Goal: Find specific page/section: Find specific page/section

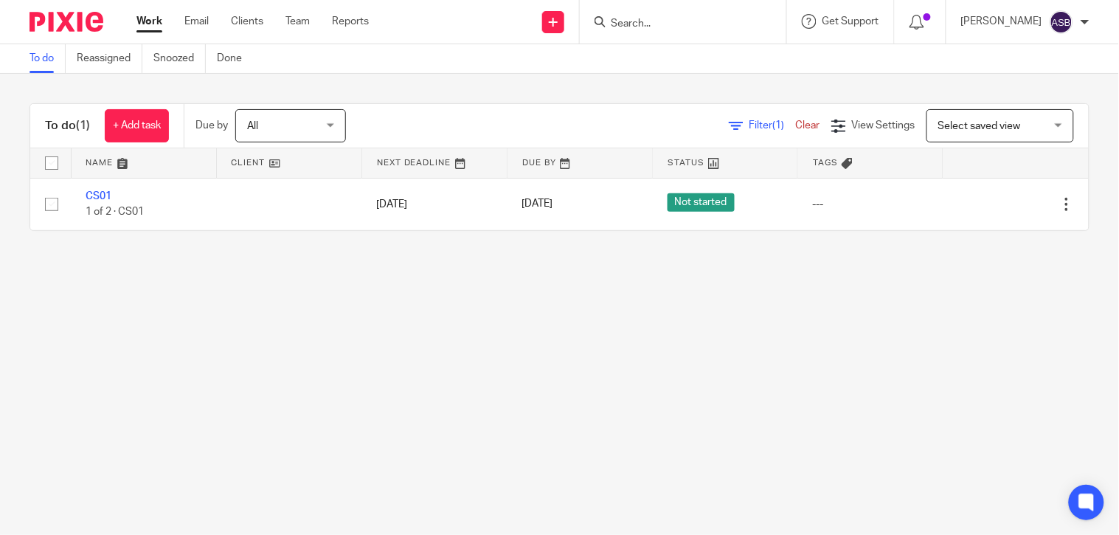
click at [620, 20] on input "Search" at bounding box center [675, 24] width 133 height 13
paste input "MVP POWER"
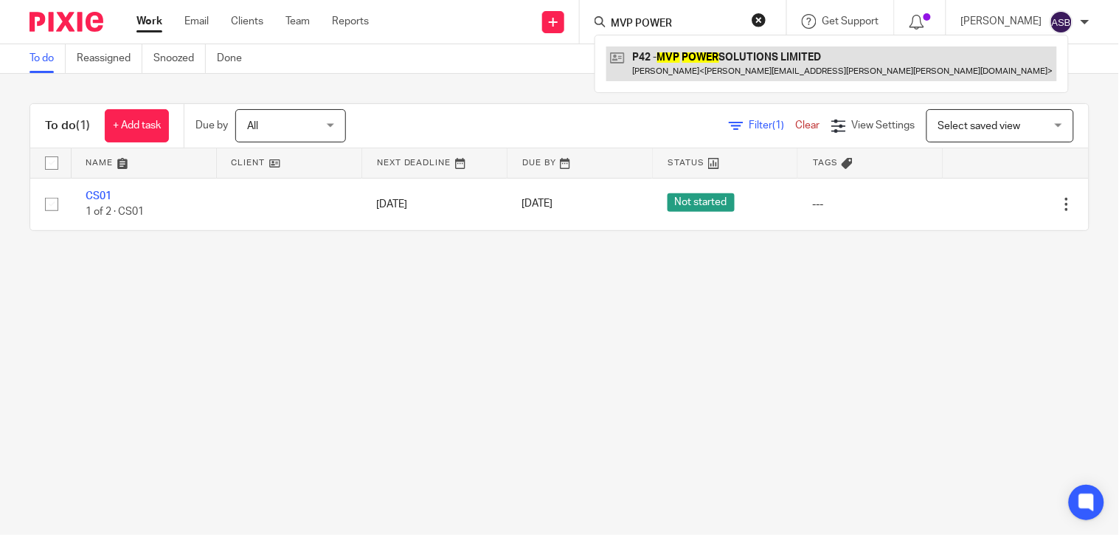
type input "MVP POWER"
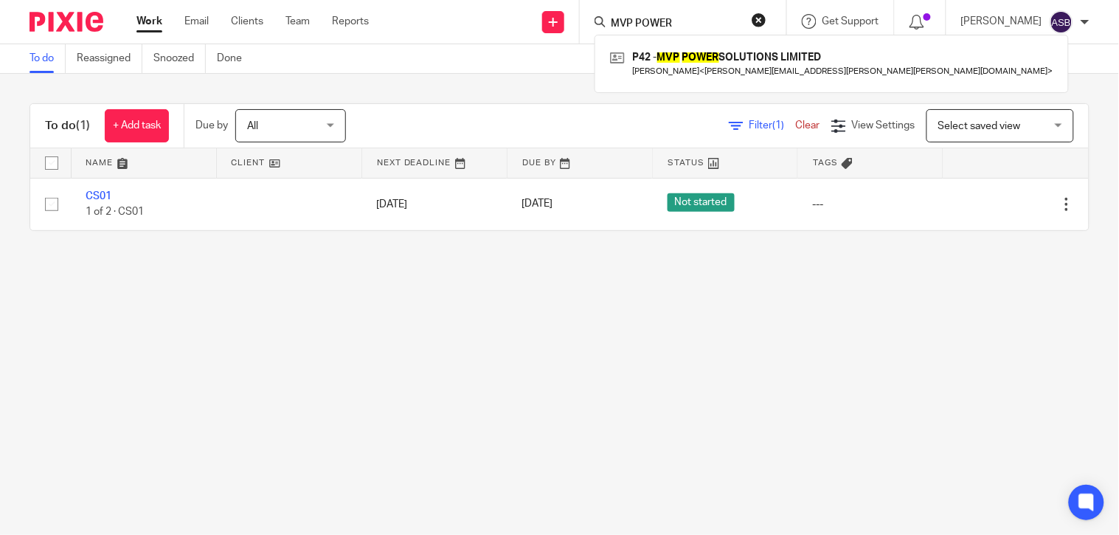
drag, startPoint x: 682, startPoint y: 58, endPoint x: 682, endPoint y: 87, distance: 29.5
click at [682, 58] on link at bounding box center [831, 63] width 451 height 34
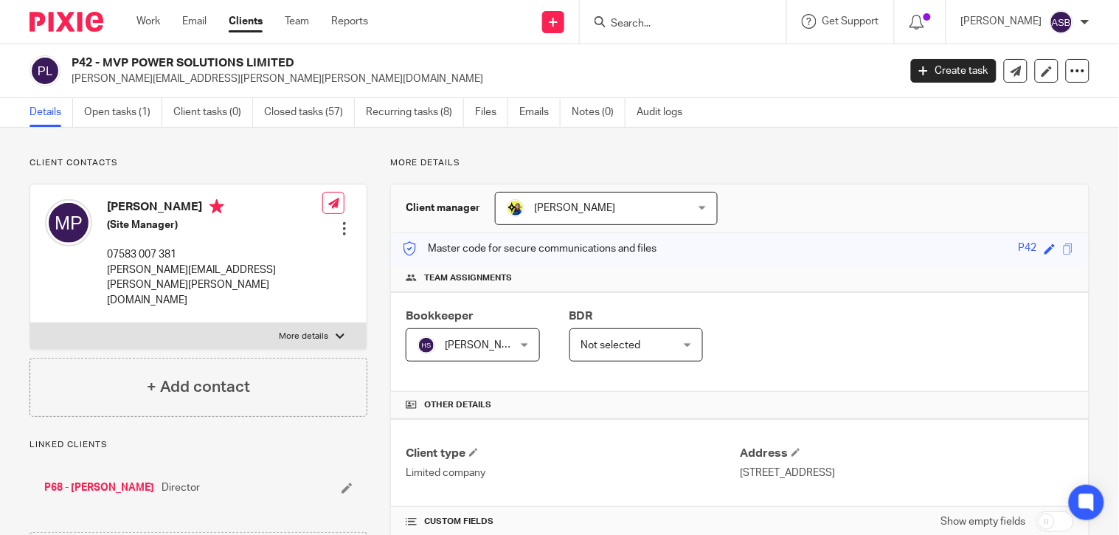
click at [639, 23] on input "Search" at bounding box center [675, 24] width 133 height 13
paste input "DEBORAH"
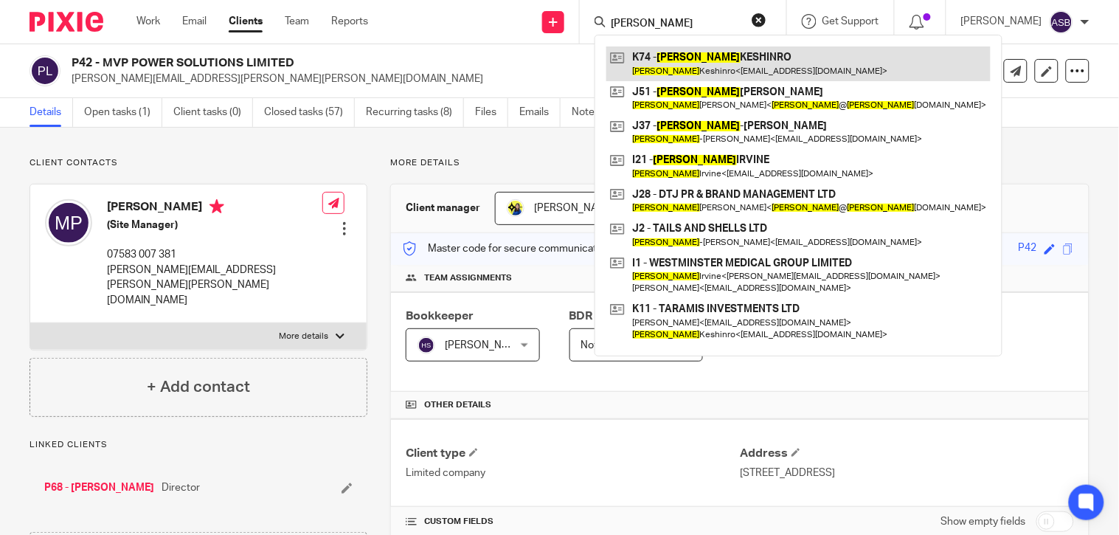
type input "DEBORAH"
click at [747, 63] on link at bounding box center [798, 63] width 384 height 34
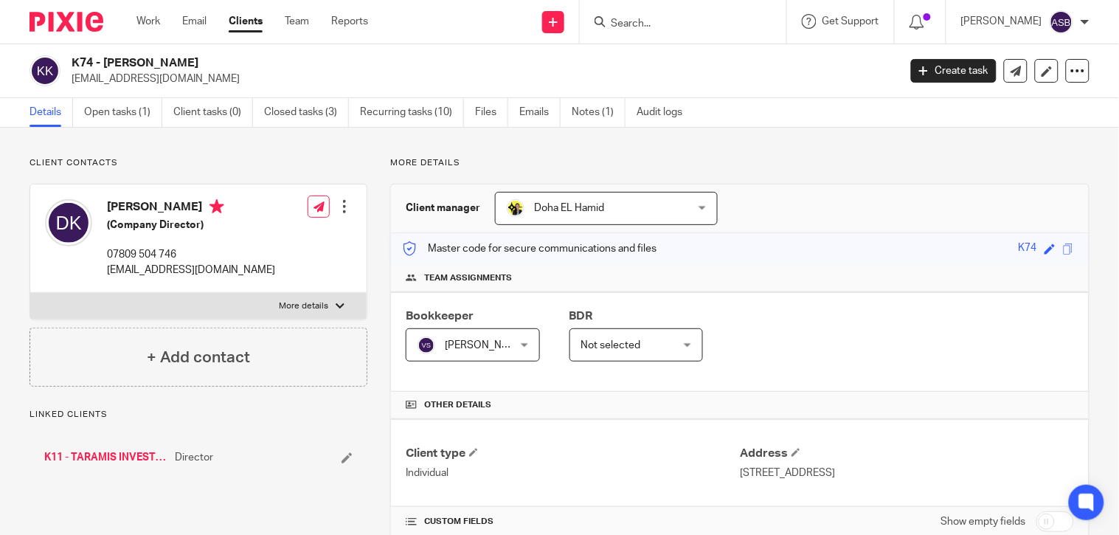
click at [107, 459] on link "K11 - TARAMIS INVESTMENTS LTD" at bounding box center [105, 457] width 123 height 15
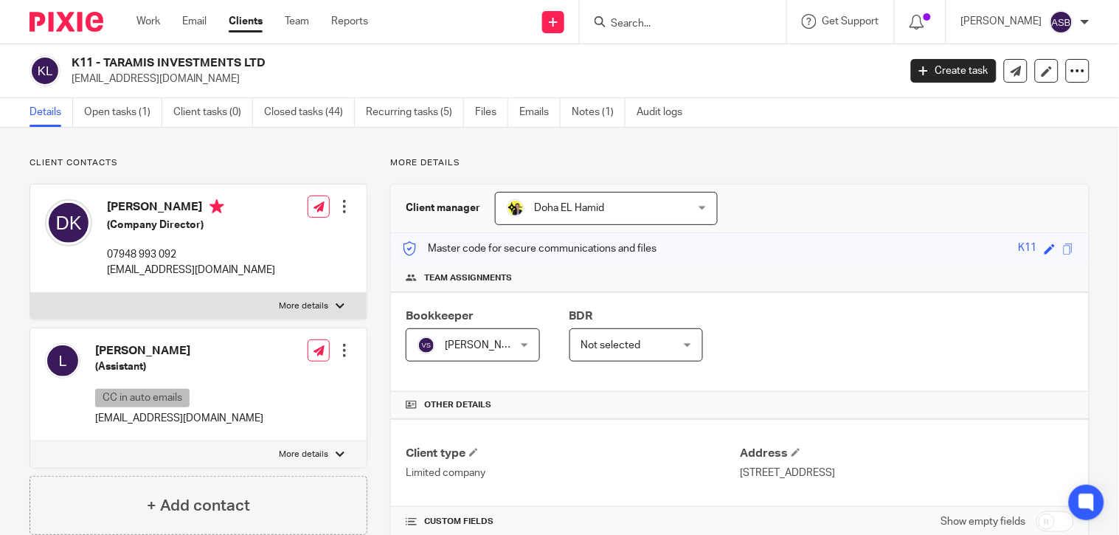
click at [611, 9] on div at bounding box center [683, 22] width 206 height 44
click at [614, 27] on input "Search" at bounding box center [675, 24] width 133 height 13
paste input "AGBOOLA"
type input "A AGBOOLA"
click at [628, 30] on form at bounding box center [687, 22] width 157 height 18
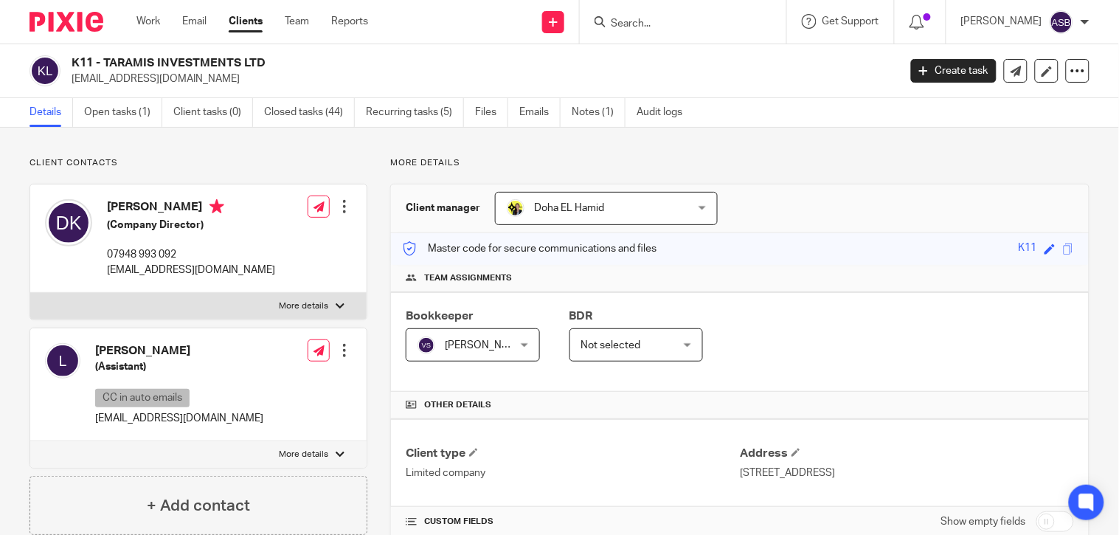
click at [636, 24] on input "Search" at bounding box center [675, 24] width 133 height 13
paste input "AGBOOLA"
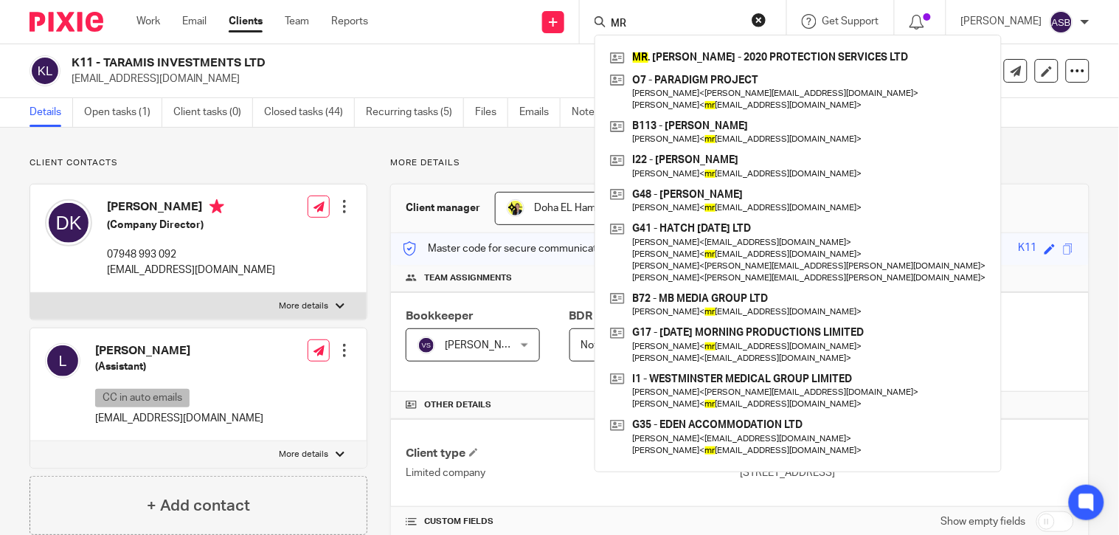
type input "M"
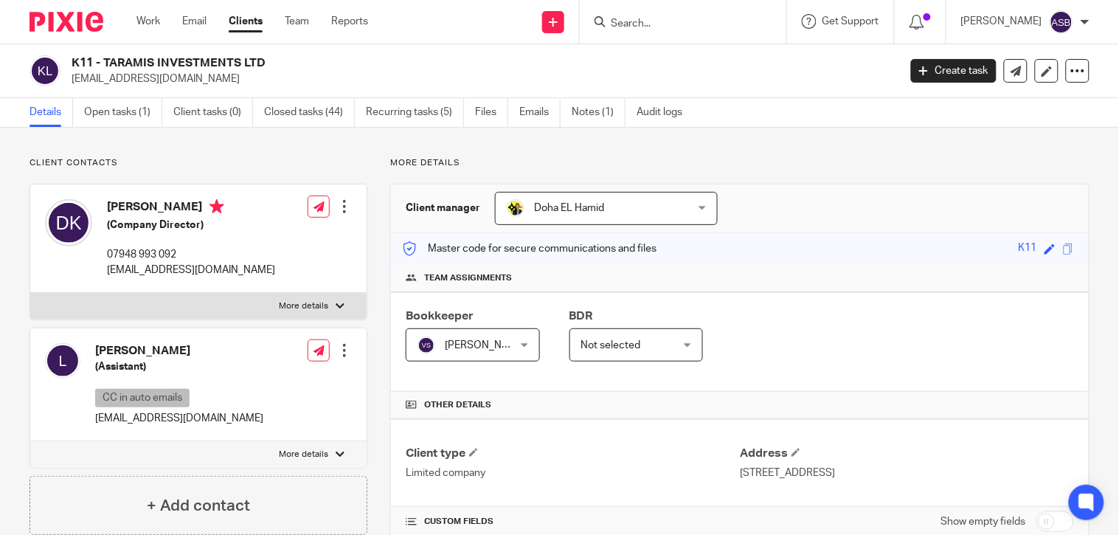
drag, startPoint x: 661, startPoint y: 15, endPoint x: 622, endPoint y: 21, distance: 40.2
click at [622, 21] on form at bounding box center [687, 22] width 157 height 18
click at [622, 21] on input "Search" at bounding box center [675, 24] width 133 height 13
paste input "A92"
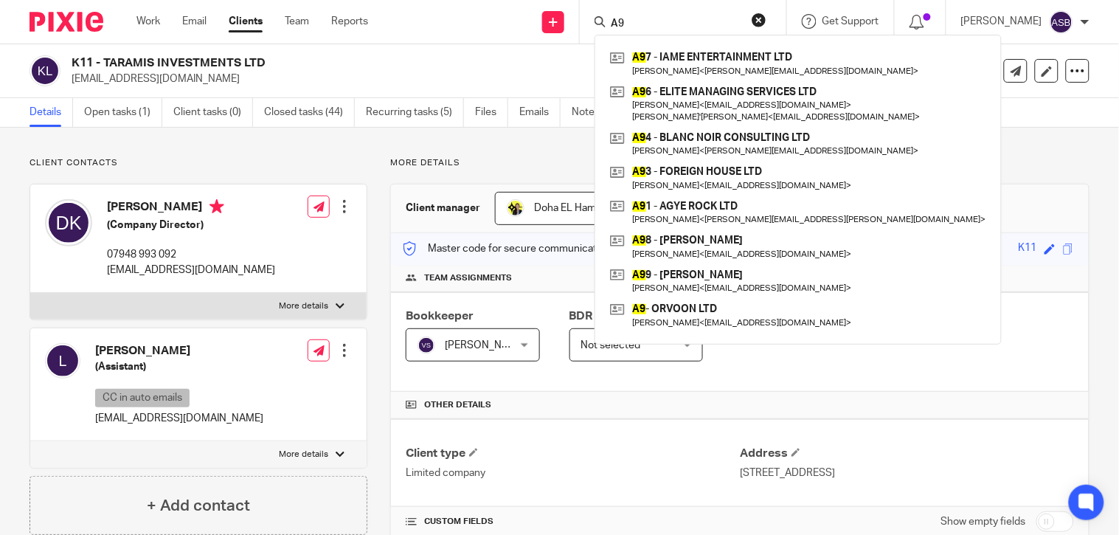
type input "A9"
drag, startPoint x: 756, startPoint y: 15, endPoint x: 746, endPoint y: 18, distance: 10.7
click at [754, 16] on button "reset" at bounding box center [758, 20] width 15 height 15
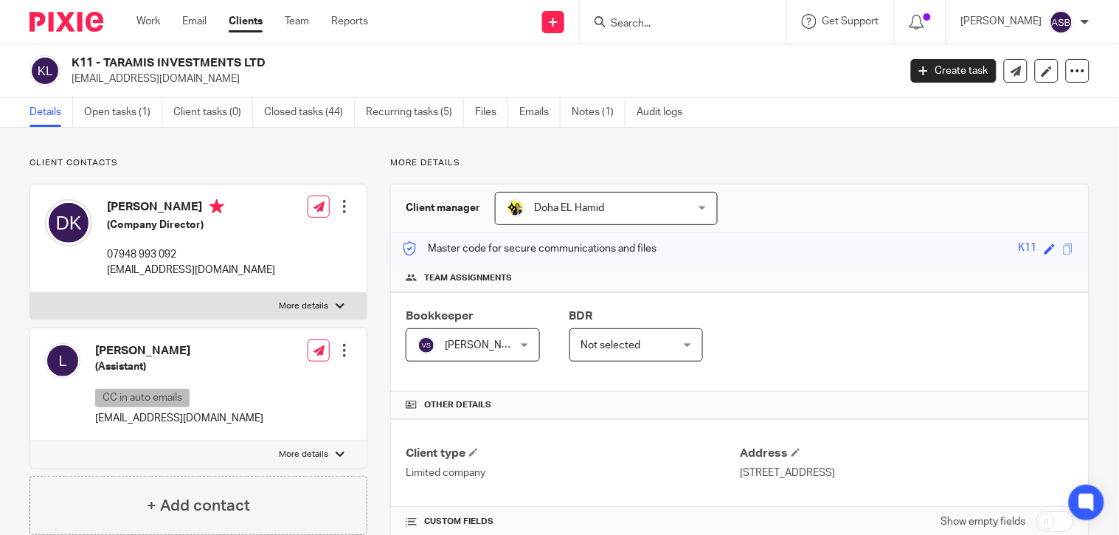
click at [687, 24] on input "Search" at bounding box center [675, 24] width 133 height 13
paste input "STRONGHEA"
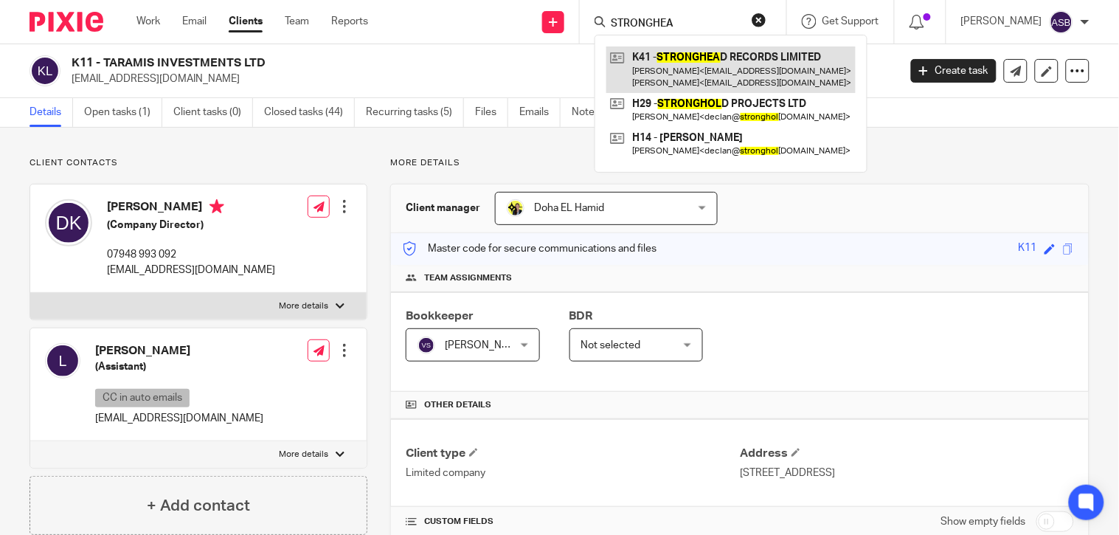
type input "STRONGHEA"
click at [711, 72] on link at bounding box center [730, 69] width 249 height 46
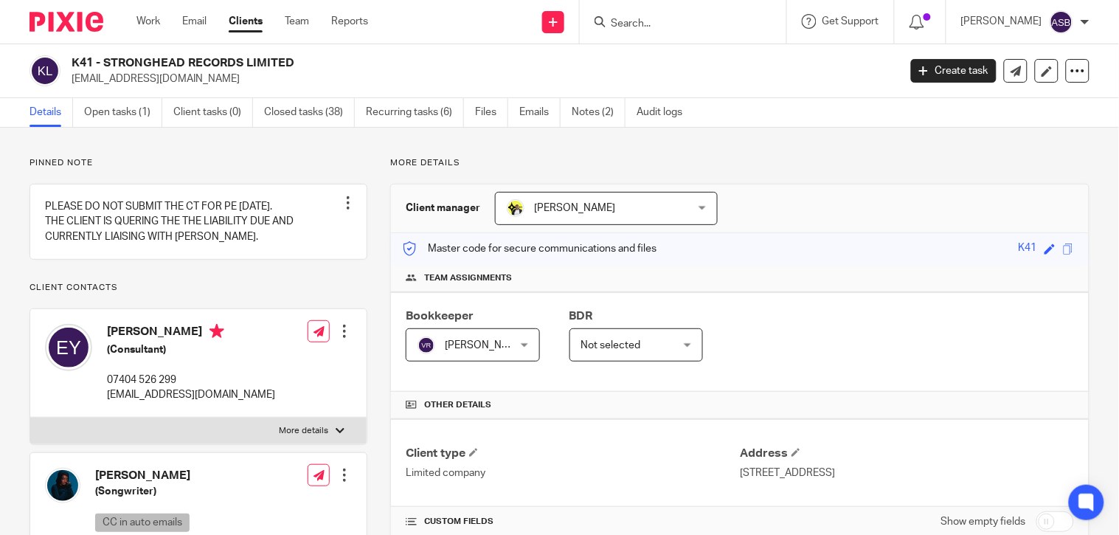
copy h2 "STRONGHEAD RECORDS LIMITED"
drag, startPoint x: 103, startPoint y: 60, endPoint x: 294, endPoint y: 52, distance: 190.4
click at [294, 52] on div "K41 - STRONGHEAD RECORDS LIMITED [EMAIL_ADDRESS][DOMAIN_NAME] Create task Updat…" at bounding box center [559, 71] width 1119 height 54
click at [645, 15] on form at bounding box center [687, 22] width 157 height 18
click at [634, 24] on input "Search" at bounding box center [675, 24] width 133 height 13
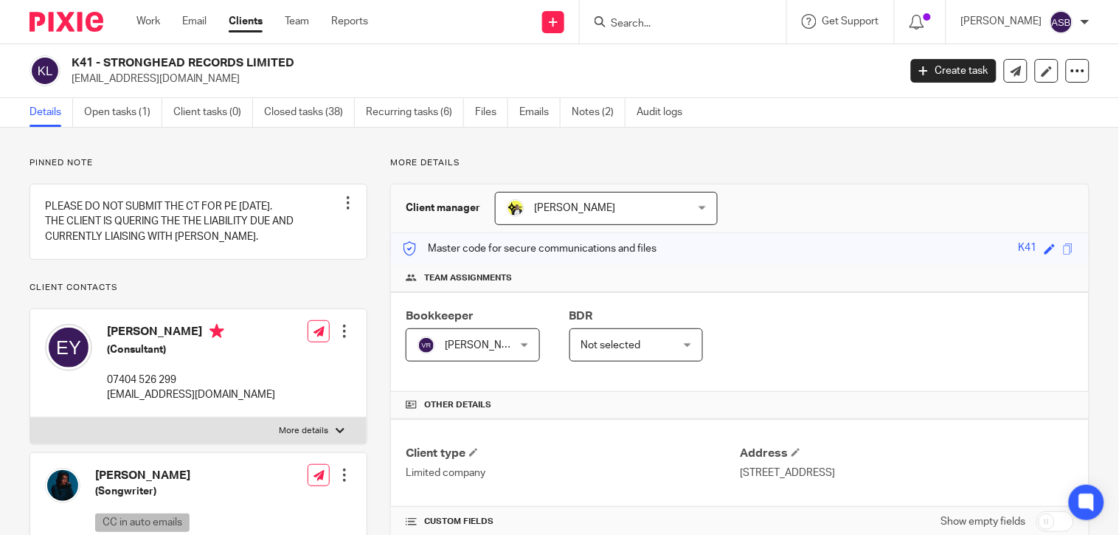
paste input "JAE SOLUTION L"
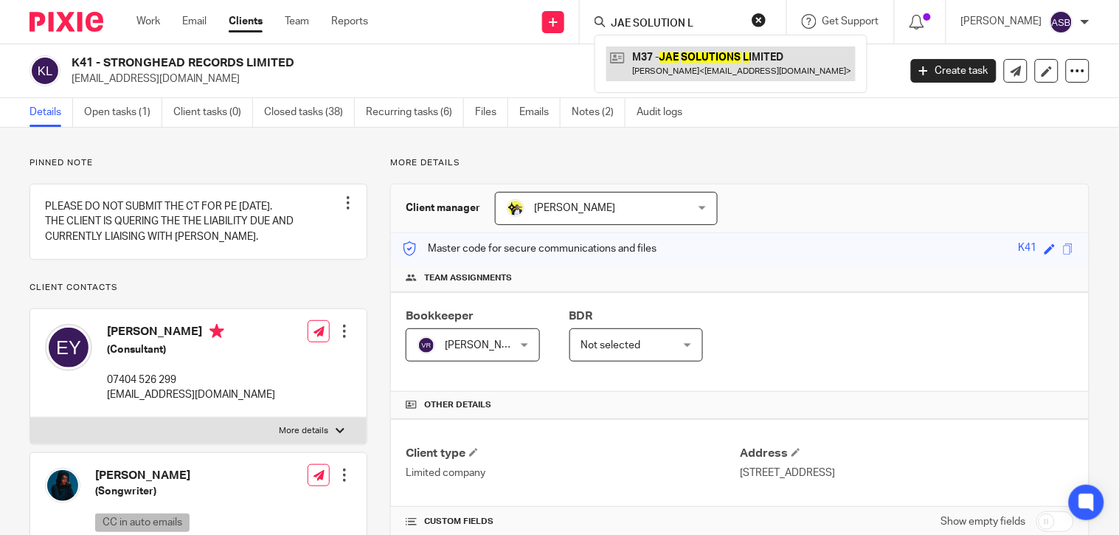
type input "JAE SOLUTION L"
click at [681, 52] on link at bounding box center [730, 63] width 249 height 34
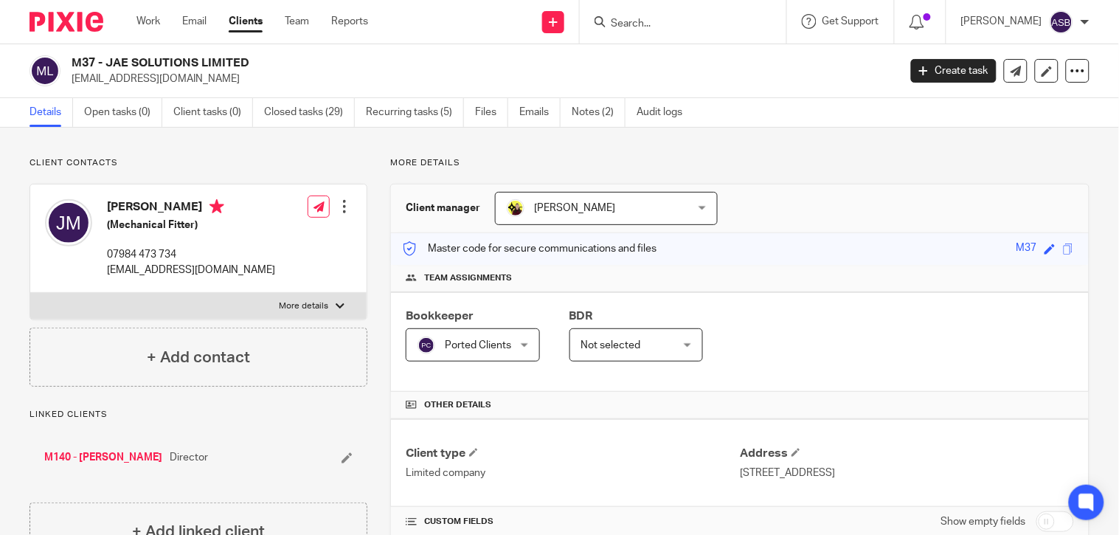
click at [595, 19] on icon at bounding box center [599, 21] width 11 height 11
click at [609, 23] on input "Search" at bounding box center [675, 24] width 133 height 13
paste input "[PERSON_NAME]"
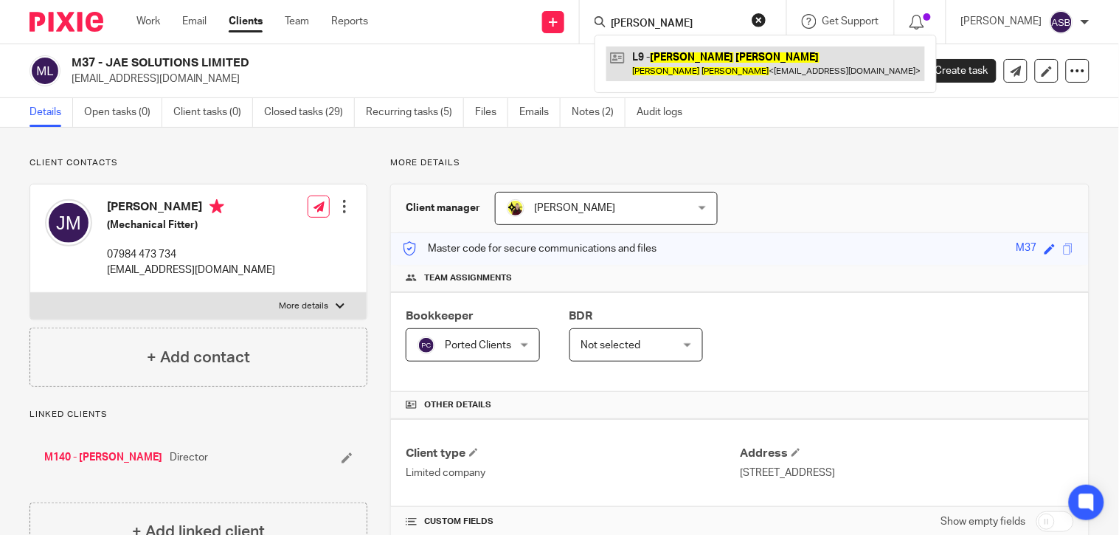
type input "[PERSON_NAME]"
click at [695, 63] on link at bounding box center [765, 63] width 319 height 34
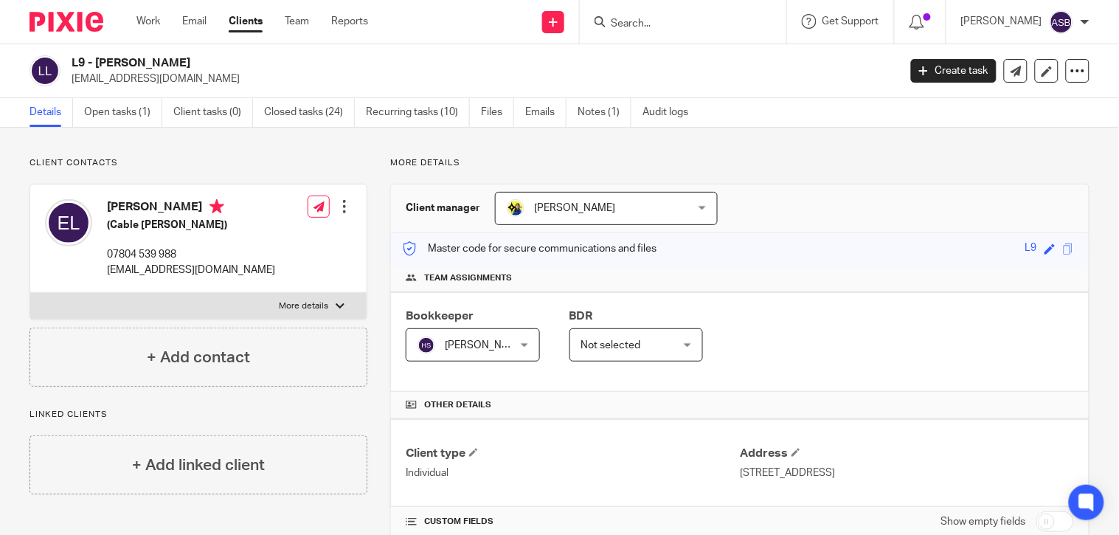
copy h2 "[PERSON_NAME]"
drag, startPoint x: 97, startPoint y: 59, endPoint x: 195, endPoint y: 60, distance: 97.3
click at [195, 60] on h2 "L9 - [PERSON_NAME]" at bounding box center [398, 62] width 653 height 15
drag, startPoint x: 70, startPoint y: 61, endPoint x: 187, endPoint y: 63, distance: 116.5
click at [187, 63] on div "L9 - ERVIN LLESHI ervisinti4@gmail.com" at bounding box center [458, 70] width 859 height 31
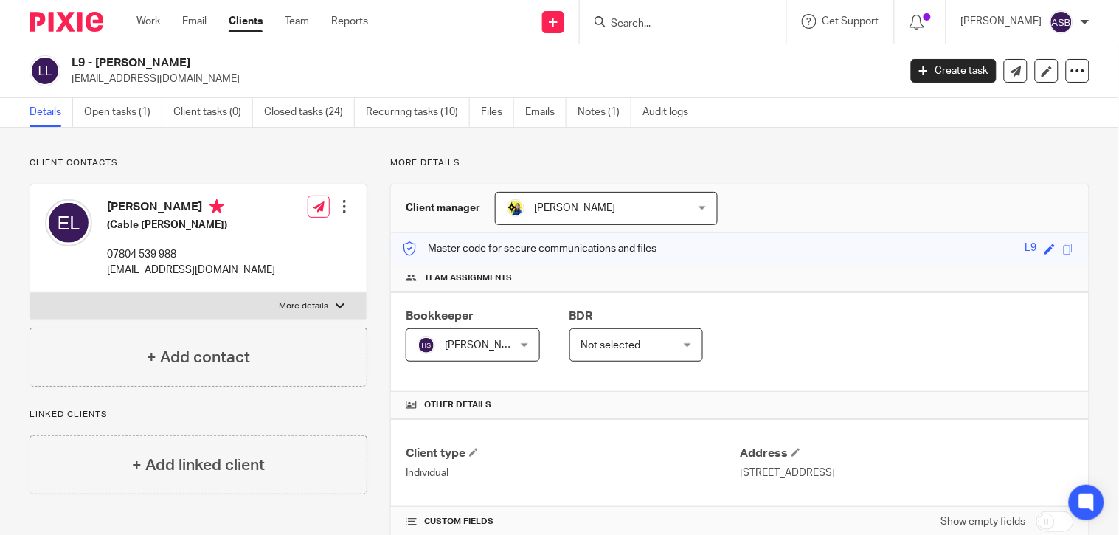
copy h2 "L9 - [PERSON_NAME]"
click at [394, 114] on link "Recurring tasks (10)" at bounding box center [418, 112] width 104 height 29
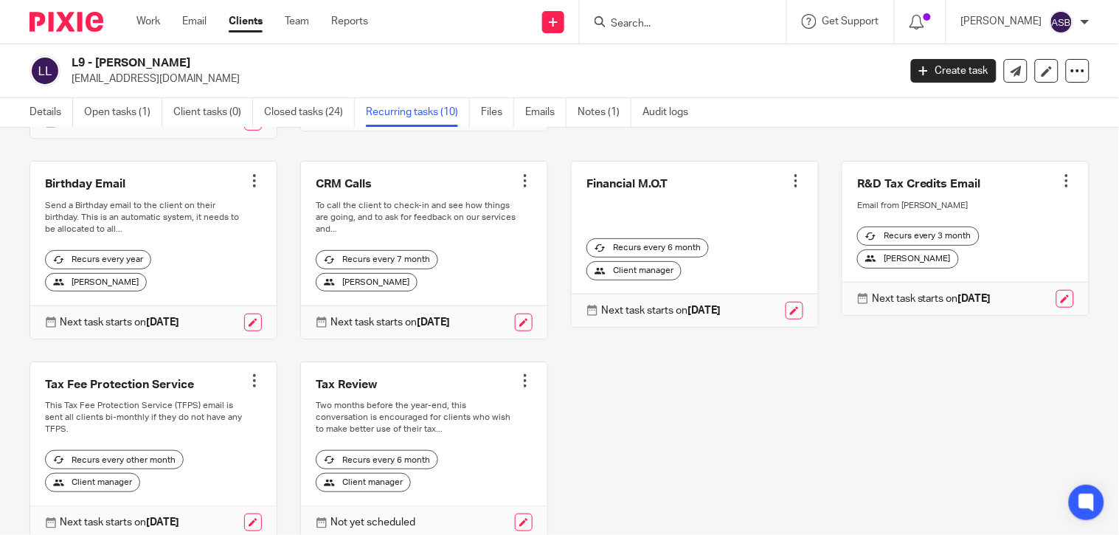
scroll to position [308, 0]
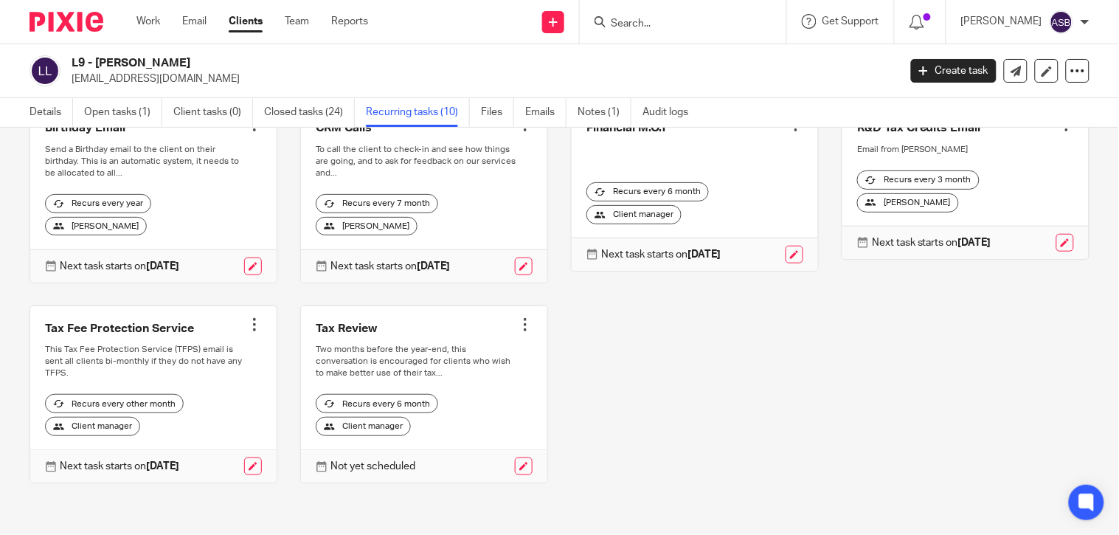
click at [251, 320] on div at bounding box center [254, 324] width 15 height 15
click at [183, 417] on span "Cancel schedule" at bounding box center [194, 418] width 77 height 10
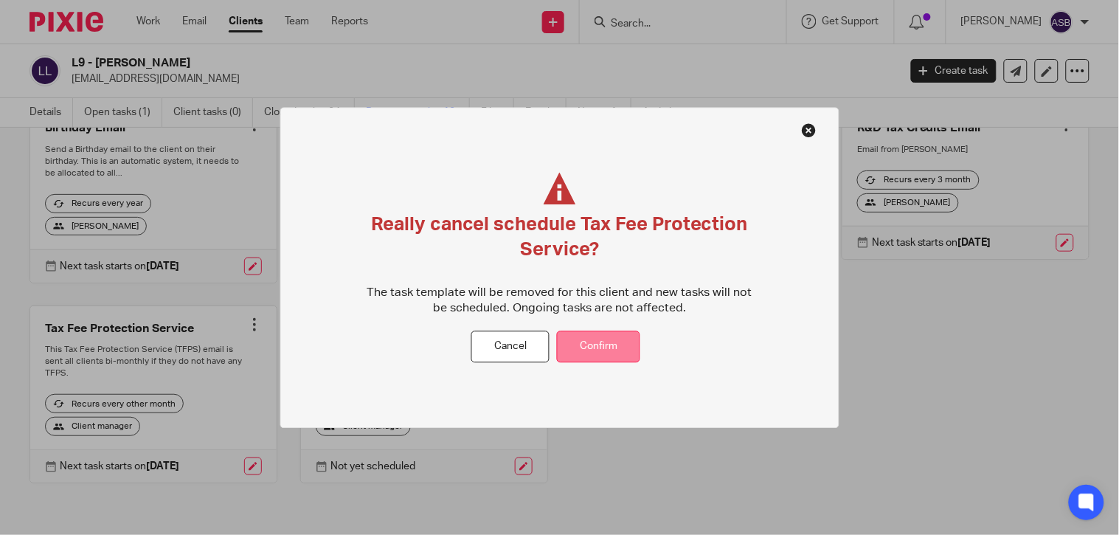
click at [619, 344] on button "Confirm" at bounding box center [598, 347] width 83 height 32
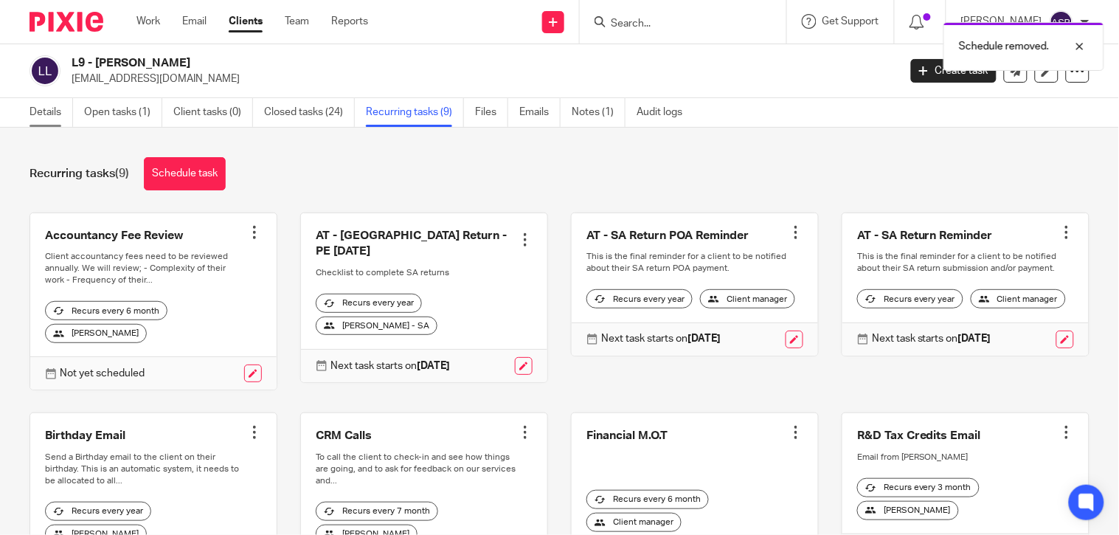
click at [46, 109] on link "Details" at bounding box center [51, 112] width 44 height 29
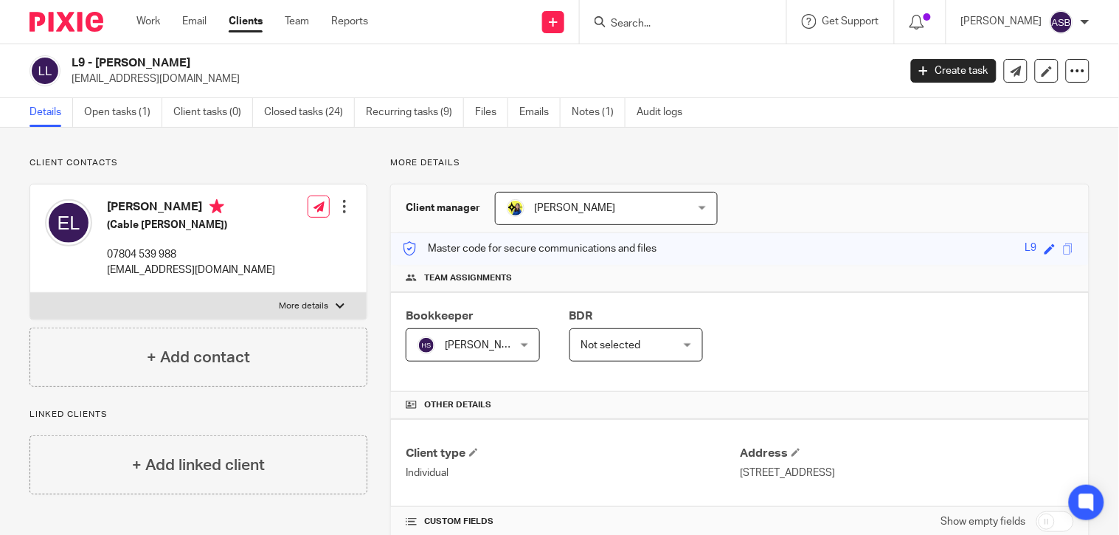
click at [1011, 124] on div "Details Open tasks (1) Client tasks (0) Closed tasks (24) Recurring tasks (9) F…" at bounding box center [559, 112] width 1119 height 29
click at [622, 28] on input "Search" at bounding box center [675, 24] width 133 height 13
paste input "AUTOMATION"
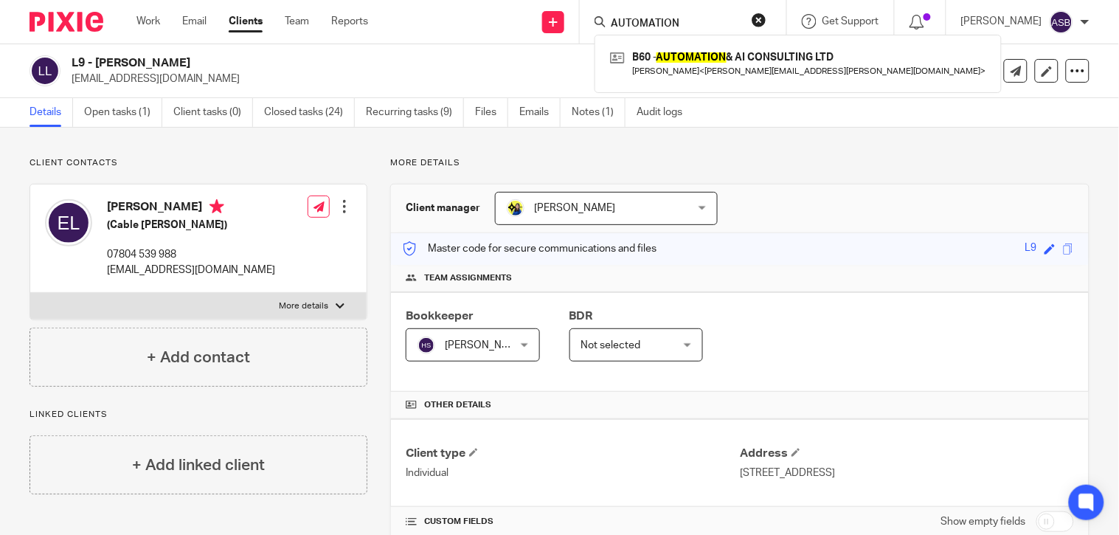
type input "AUTOMATION"
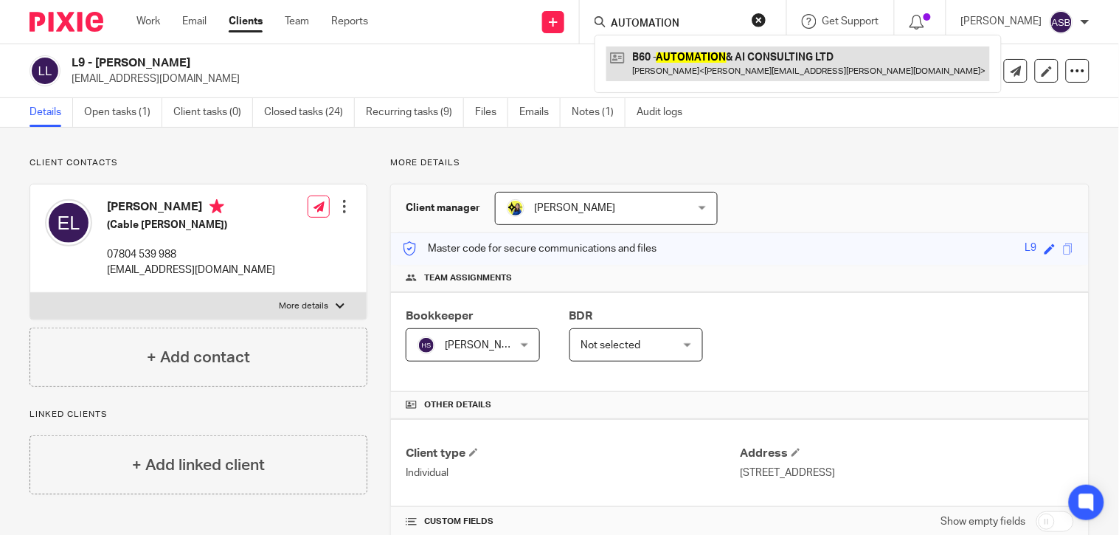
click at [671, 65] on link at bounding box center [797, 63] width 383 height 34
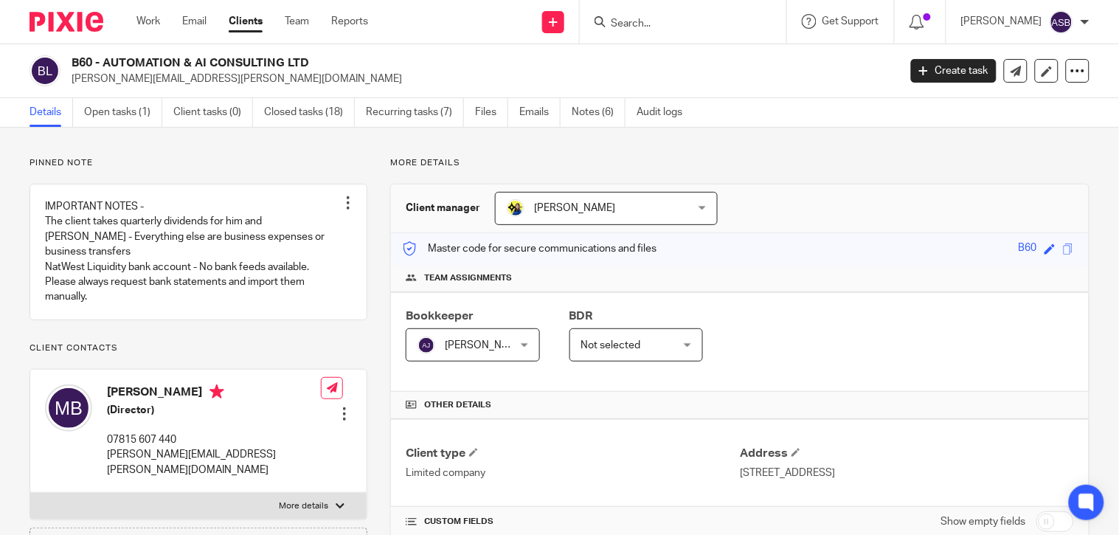
drag, startPoint x: 640, startPoint y: 45, endPoint x: 638, endPoint y: 32, distance: 13.5
click at [639, 39] on body "Work Email Clients Team Reports Work Email Clients Team Reports Settings Send n…" at bounding box center [559, 267] width 1119 height 535
click at [636, 27] on input "Search" at bounding box center [675, 24] width 133 height 13
paste input "[PERSON_NAME] LTD"
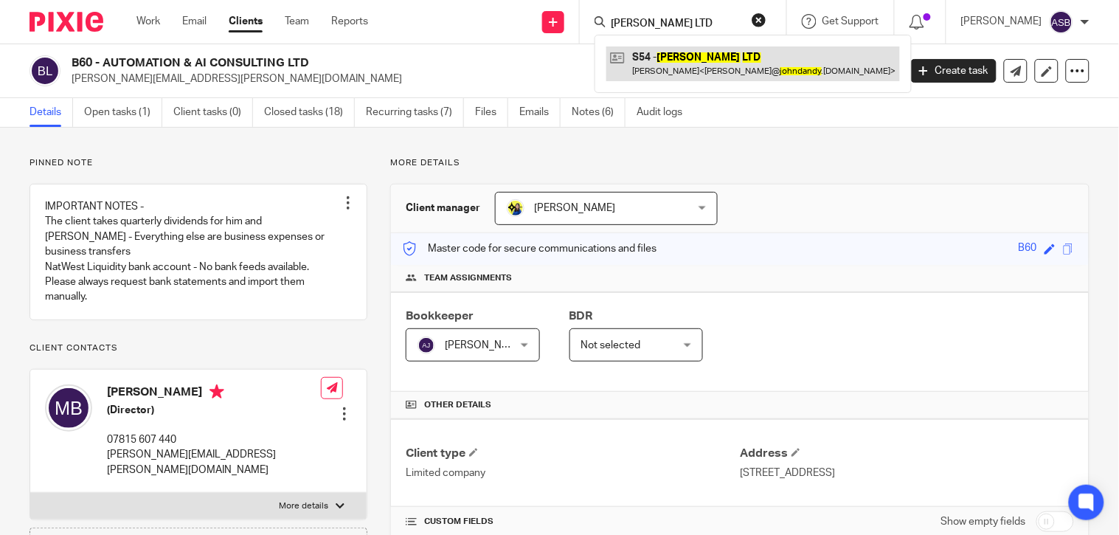
type input "JOHN DANDY LTD"
click at [653, 60] on link at bounding box center [753, 63] width 294 height 34
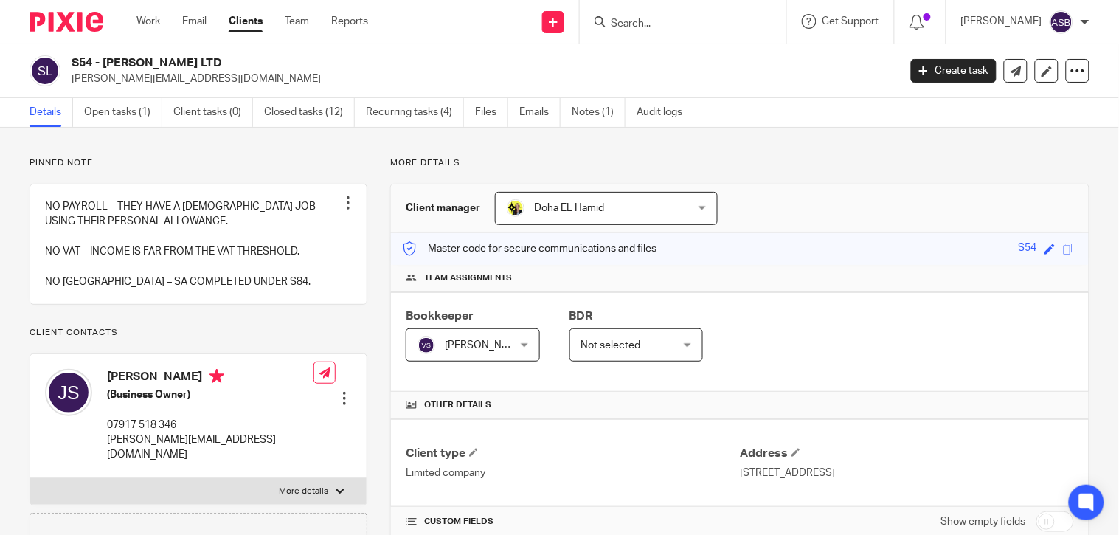
click at [653, 13] on form at bounding box center [687, 22] width 157 height 18
click at [652, 15] on form at bounding box center [687, 22] width 157 height 18
click at [645, 23] on input "Search" at bounding box center [675, 24] width 133 height 13
paste input "S83"
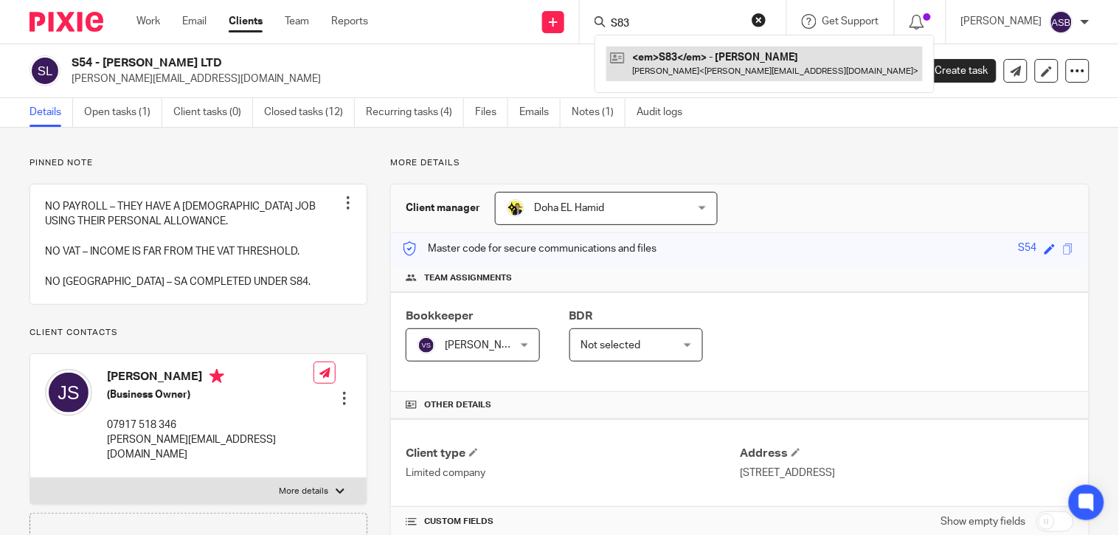
type input "S83"
click at [694, 67] on link at bounding box center [764, 63] width 316 height 34
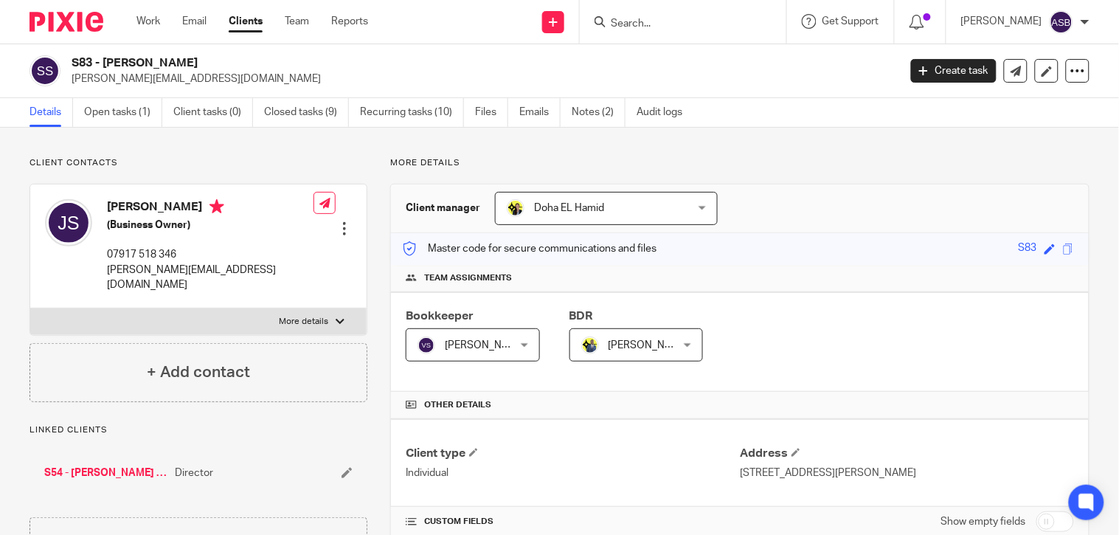
drag, startPoint x: 105, startPoint y: 61, endPoint x: 216, endPoint y: 61, distance: 110.6
click at [216, 61] on h2 "S83 - [PERSON_NAME]" at bounding box center [398, 62] width 653 height 15
